Goal: Find contact information: Obtain details needed to contact an individual or organization

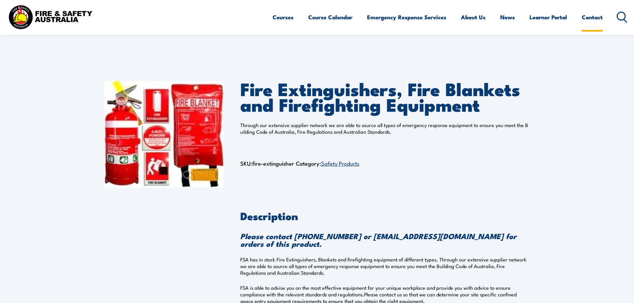
click at [592, 19] on link "Contact" at bounding box center [592, 17] width 21 height 18
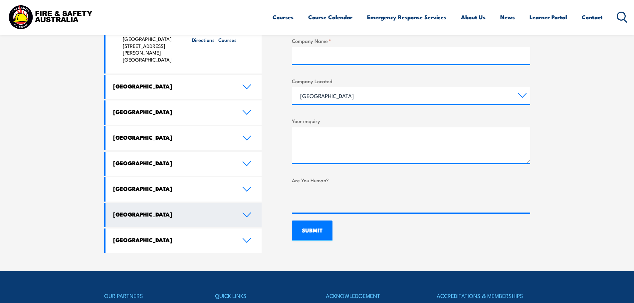
scroll to position [351, 0]
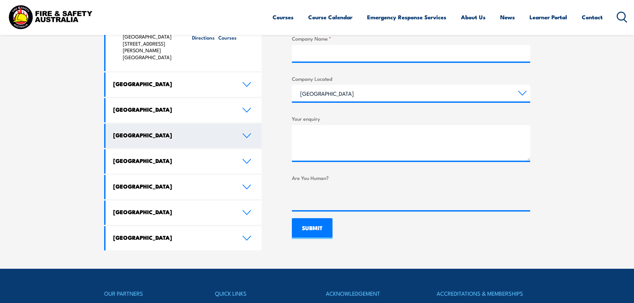
click at [247, 134] on icon at bounding box center [247, 136] width 8 height 4
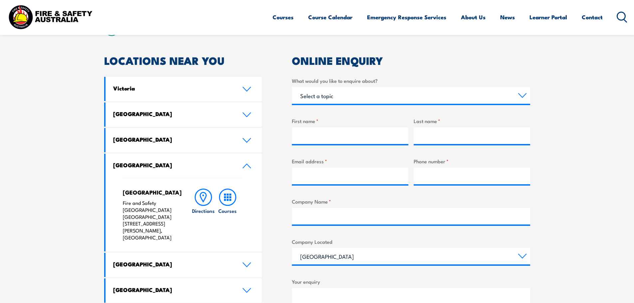
scroll to position [185, 0]
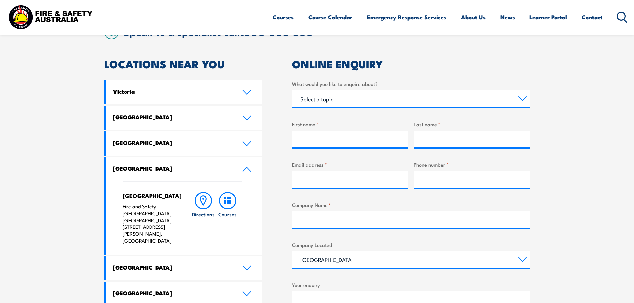
click at [144, 220] on p "Fire and Safety Australia WHS Centre 128 Farrington Road, North Lake WA 6163" at bounding box center [151, 224] width 56 height 42
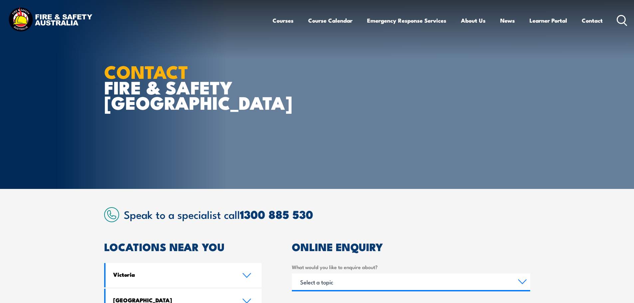
scroll to position [0, 0]
